Goal: Check status: Check status

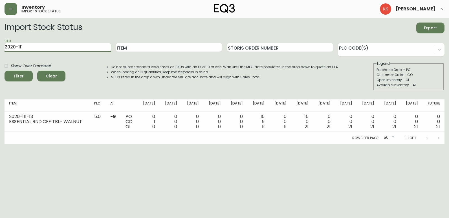
drag, startPoint x: 34, startPoint y: 47, endPoint x: -47, endPoint y: 41, distance: 81.2
click at [0, 41] on html "Inventory import stock status [PERSON_NAME] Import Stock Status Export SKU 2020…" at bounding box center [224, 72] width 449 height 144
type input "3"
click at [5, 71] on button "Filter" at bounding box center [19, 76] width 28 height 11
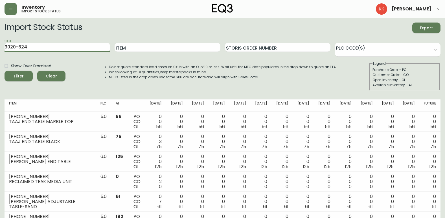
click at [5, 71] on button "Filter" at bounding box center [19, 76] width 28 height 11
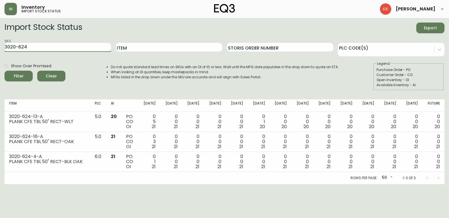
click at [79, 47] on input "3020-624" at bounding box center [58, 47] width 107 height 9
click at [5, 71] on button "Filter" at bounding box center [19, 76] width 28 height 11
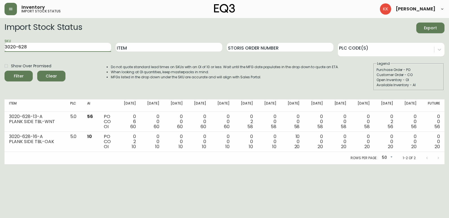
click at [79, 47] on input "3020-628" at bounding box center [58, 47] width 107 height 9
click at [5, 71] on button "Filter" at bounding box center [19, 76] width 28 height 11
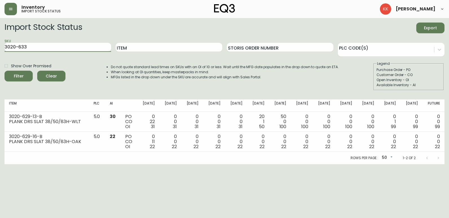
click at [5, 71] on button "Filter" at bounding box center [19, 76] width 28 height 11
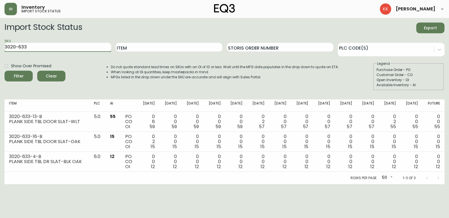
click at [57, 46] on input "3020-633" at bounding box center [58, 47] width 107 height 9
click at [5, 71] on button "Filter" at bounding box center [19, 76] width 28 height 11
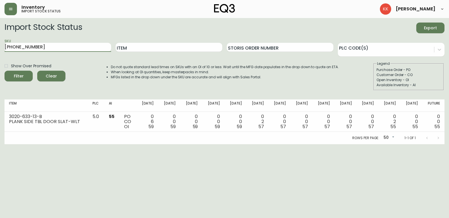
drag, startPoint x: 19, startPoint y: 47, endPoint x: 112, endPoint y: 58, distance: 93.1
click at [111, 58] on form "Import Stock Status Export SKU [PHONE_NUMBER] Item Storis Order Number PLC Code…" at bounding box center [225, 57] width 440 height 68
click at [5, 71] on button "Filter" at bounding box center [19, 76] width 28 height 11
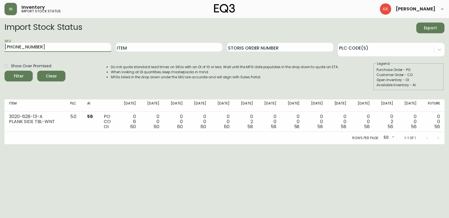
drag, startPoint x: 20, startPoint y: 47, endPoint x: 85, endPoint y: 53, distance: 65.0
click at [85, 53] on div "SKU [PHONE_NUMBER]" at bounding box center [58, 47] width 107 height 18
click at [5, 71] on button "Filter" at bounding box center [19, 76] width 28 height 11
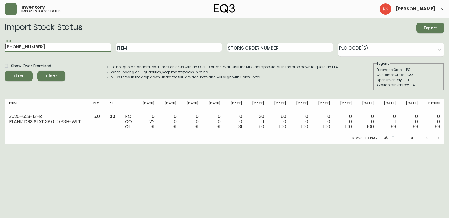
drag, startPoint x: 21, startPoint y: 48, endPoint x: 105, endPoint y: 59, distance: 84.3
click at [104, 59] on form "Import Stock Status Export SKU [PHONE_NUMBER] Item Storis Order Number PLC Code…" at bounding box center [225, 57] width 440 height 68
type input "[PHONE_NUMBER]"
click at [5, 71] on button "Filter" at bounding box center [19, 76] width 28 height 11
